Goal: Information Seeking & Learning: Find specific fact

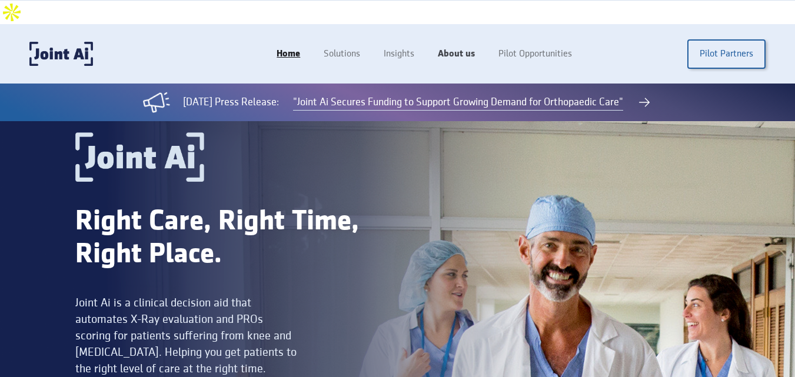
click at [465, 43] on link "About us" at bounding box center [456, 54] width 61 height 22
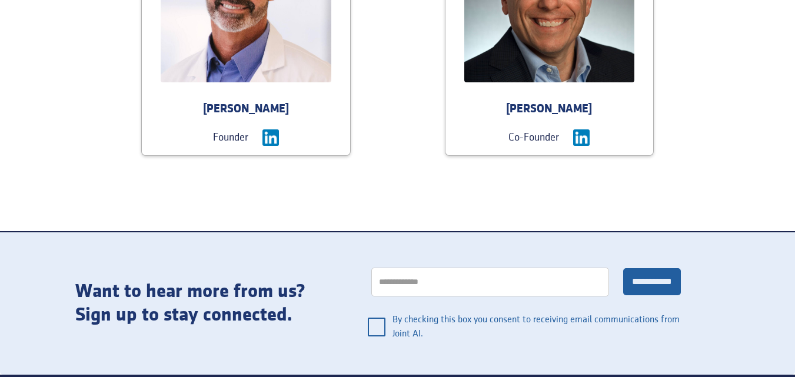
scroll to position [1236, 0]
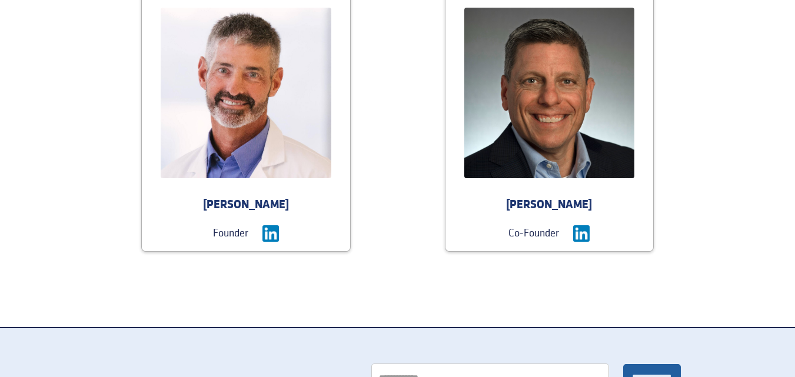
click at [229, 197] on div "[PERSON_NAME]" at bounding box center [246, 205] width 208 height 16
drag, startPoint x: 229, startPoint y: 184, endPoint x: 267, endPoint y: 180, distance: 38.4
click at [266, 197] on div "[PERSON_NAME]" at bounding box center [246, 205] width 208 height 16
copy div "[PERSON_NAME]"
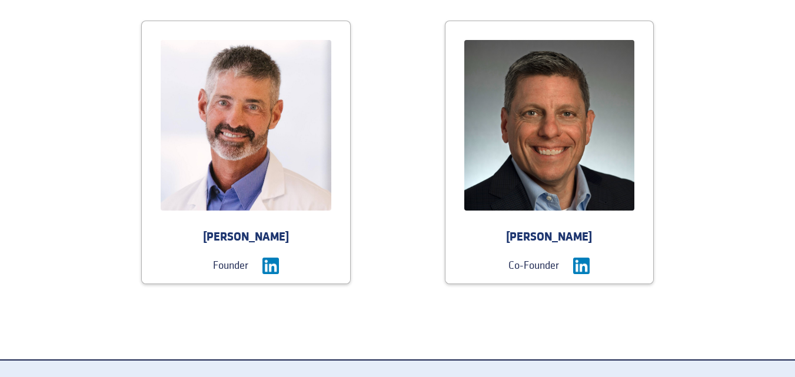
scroll to position [1183, 0]
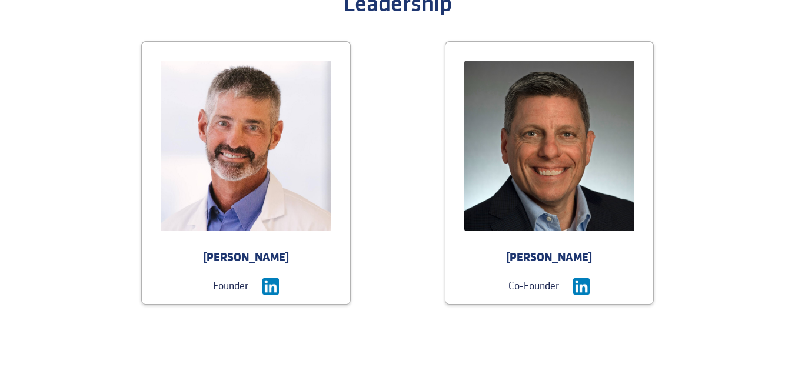
click at [227, 278] on div "Founder" at bounding box center [230, 286] width 35 height 16
click at [224, 278] on div "Founder" at bounding box center [230, 286] width 35 height 16
copy div "Founder"
click at [230, 250] on div "[PERSON_NAME]" at bounding box center [246, 258] width 208 height 16
drag, startPoint x: 248, startPoint y: 233, endPoint x: 262, endPoint y: 233, distance: 14.1
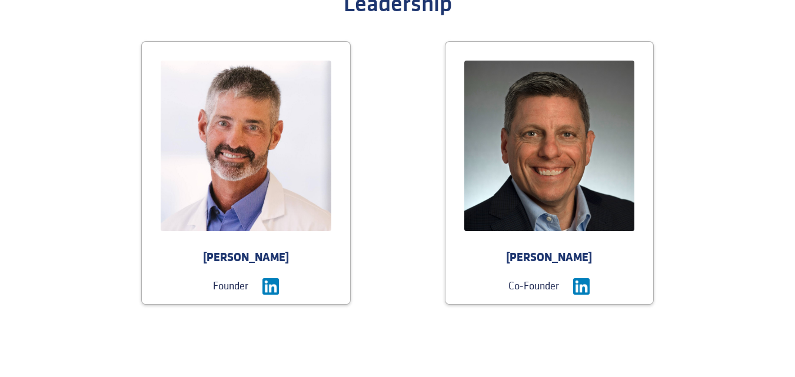
click at [262, 250] on div "[PERSON_NAME]" at bounding box center [246, 258] width 208 height 16
copy div "[PERSON_NAME]"
click at [515, 250] on div "[PERSON_NAME]" at bounding box center [549, 258] width 208 height 16
drag, startPoint x: 515, startPoint y: 237, endPoint x: 557, endPoint y: 239, distance: 41.8
click at [557, 250] on div "[PERSON_NAME]" at bounding box center [549, 258] width 208 height 16
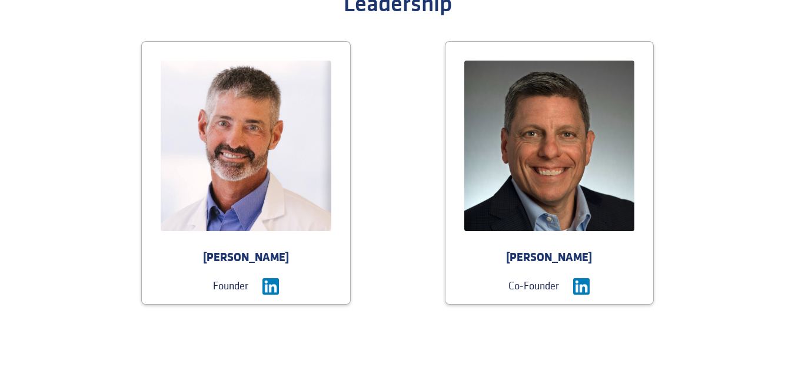
copy div "[PERSON_NAME]"
click at [527, 278] on div "Co-Founder" at bounding box center [533, 286] width 51 height 16
drag, startPoint x: 529, startPoint y: 265, endPoint x: 517, endPoint y: 265, distance: 12.4
click at [517, 278] on div "Co-Founder" at bounding box center [533, 286] width 51 height 16
click at [510, 278] on div "Co-Founder" at bounding box center [533, 286] width 51 height 16
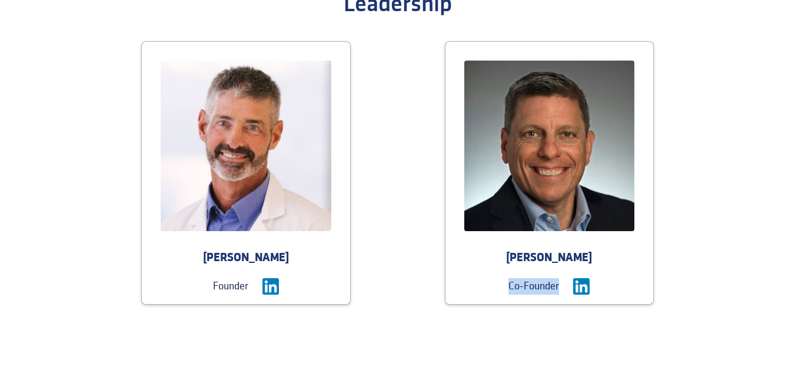
copy div "Co-Founder"
drag, startPoint x: 510, startPoint y: 262, endPoint x: 525, endPoint y: 263, distance: 15.3
click at [525, 278] on div "Co-Founder" at bounding box center [533, 286] width 51 height 16
click at [520, 250] on div "[PERSON_NAME]" at bounding box center [549, 258] width 208 height 16
drag, startPoint x: 520, startPoint y: 237, endPoint x: 550, endPoint y: 236, distance: 29.4
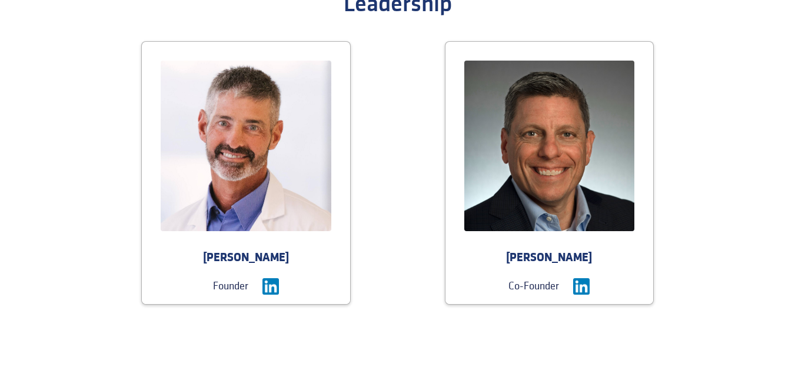
click at [550, 250] on div "[PERSON_NAME]" at bounding box center [549, 258] width 208 height 16
copy div "[PERSON_NAME]"
click at [516, 250] on div "[PERSON_NAME]" at bounding box center [549, 258] width 208 height 16
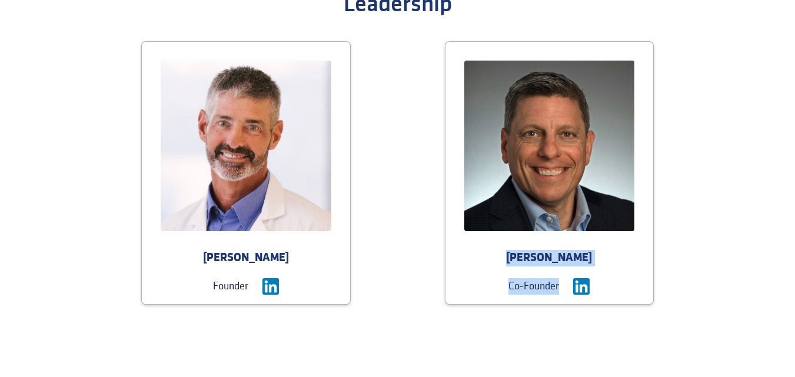
drag, startPoint x: 516, startPoint y: 237, endPoint x: 530, endPoint y: 261, distance: 28.3
click at [530, 261] on div "[PERSON_NAME] Co-Founder" at bounding box center [549, 277] width 208 height 54
